Goal: Information Seeking & Learning: Learn about a topic

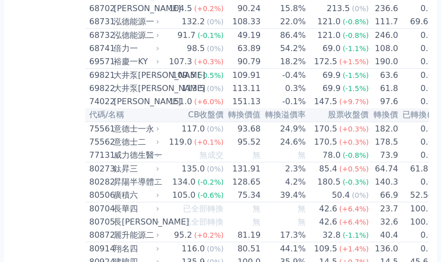
scroll to position [4977, 0]
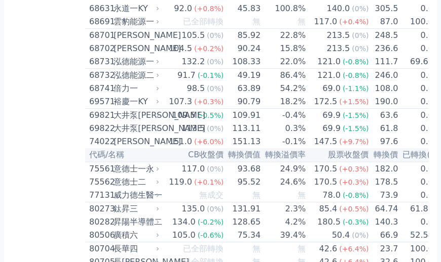
click at [114, 216] on div "昇陽半導體二" at bounding box center [136, 222] width 44 height 12
click at [198, 218] on span "(-0.2%)" at bounding box center [211, 222] width 26 height 8
click at [224, 216] on td "128.65" at bounding box center [242, 222] width 37 height 13
click at [315, 216] on div "180.5" at bounding box center [328, 222] width 27 height 12
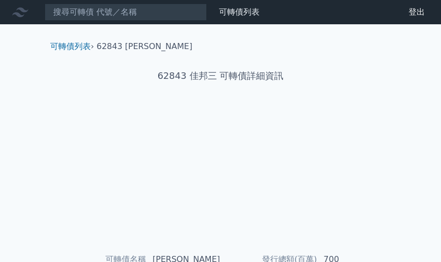
scroll to position [225, 0]
